Goal: Task Accomplishment & Management: Use online tool/utility

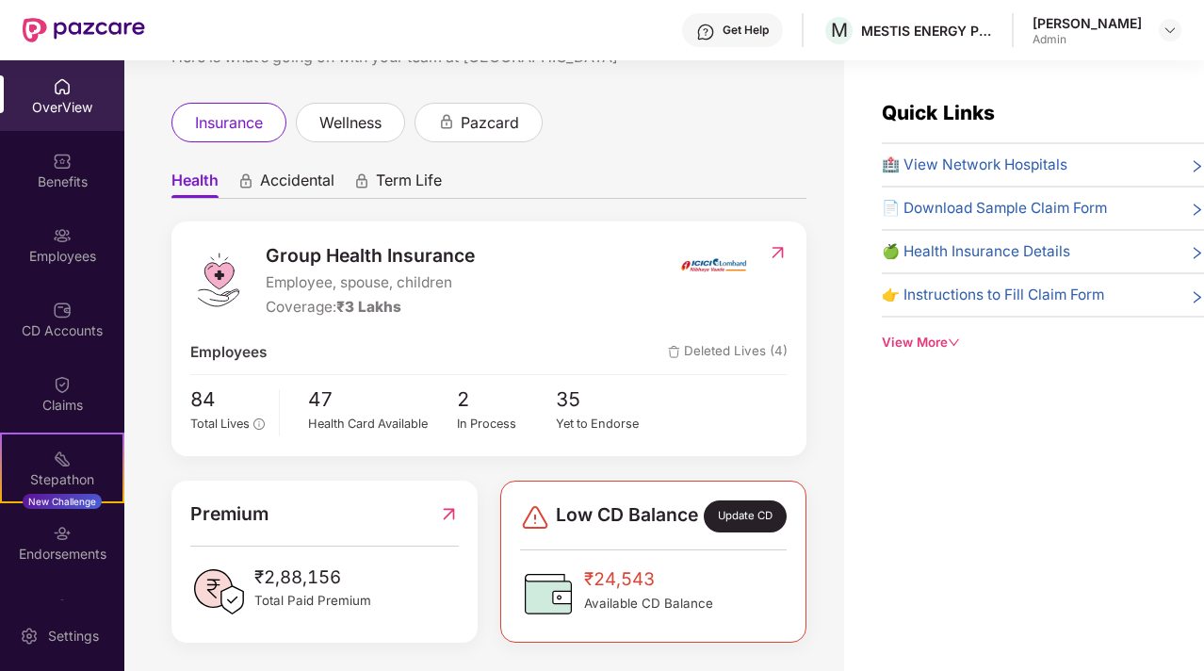
scroll to position [98, 0]
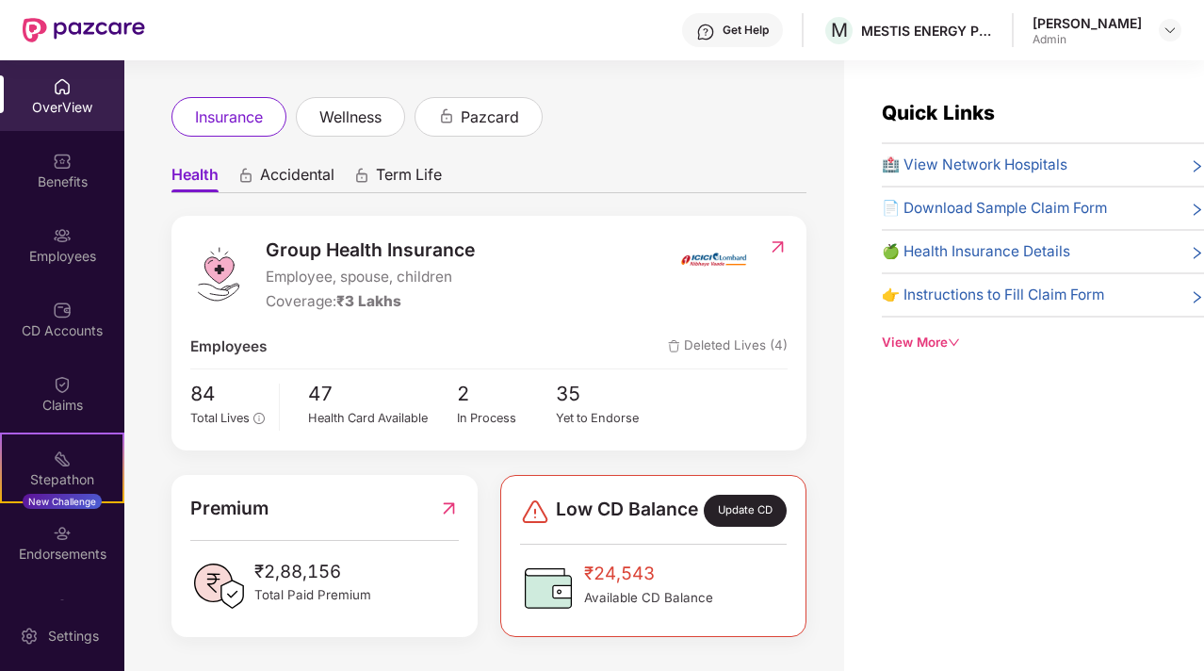
click at [948, 338] on icon "down" at bounding box center [953, 342] width 12 height 12
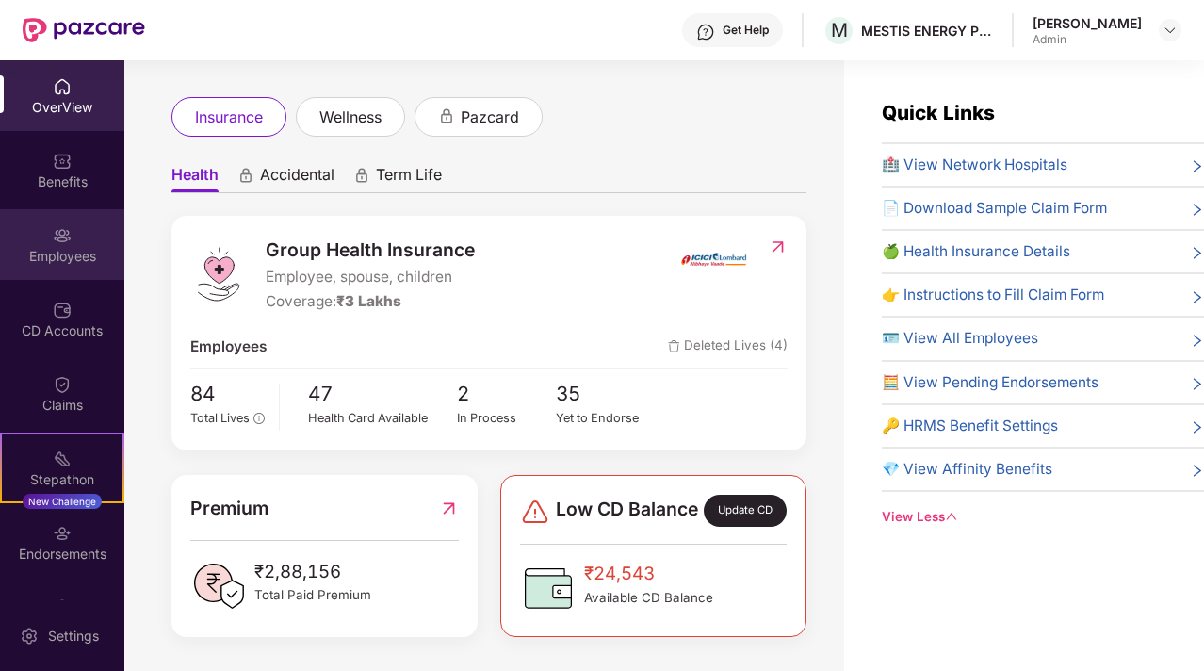
click at [59, 226] on img at bounding box center [62, 235] width 19 height 19
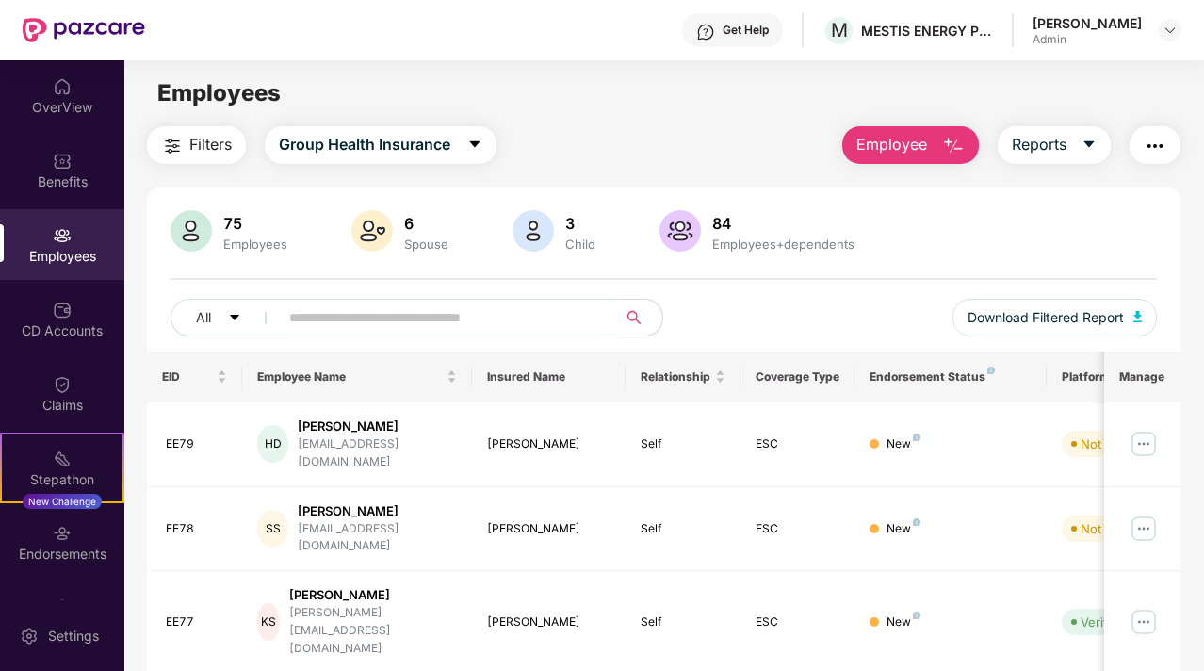
click at [67, 235] on img at bounding box center [62, 235] width 19 height 19
click at [57, 102] on div "OverView" at bounding box center [62, 107] width 124 height 19
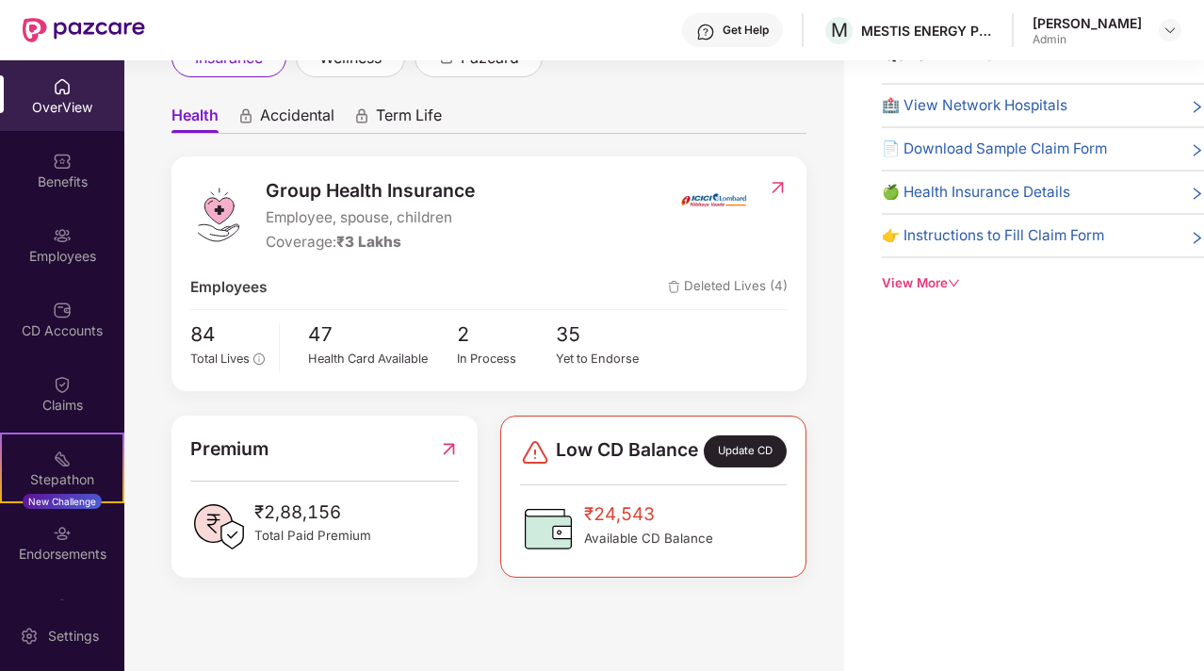
scroll to position [60, 0]
click at [61, 183] on div "Benefits" at bounding box center [62, 181] width 124 height 19
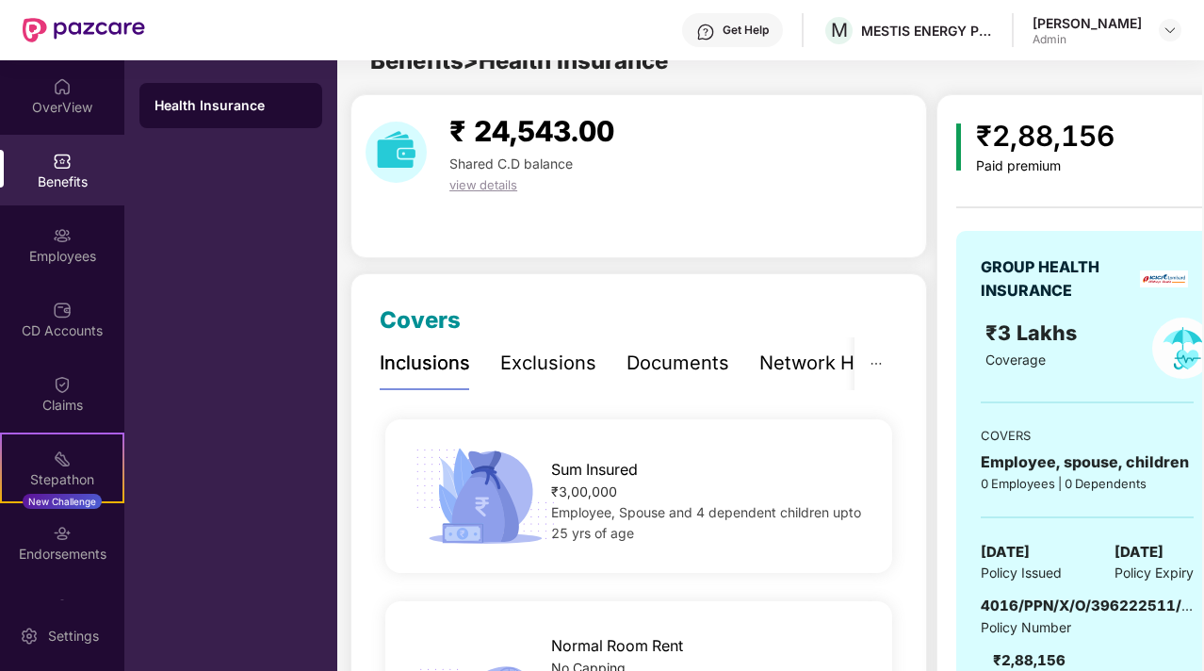
scroll to position [60, 0]
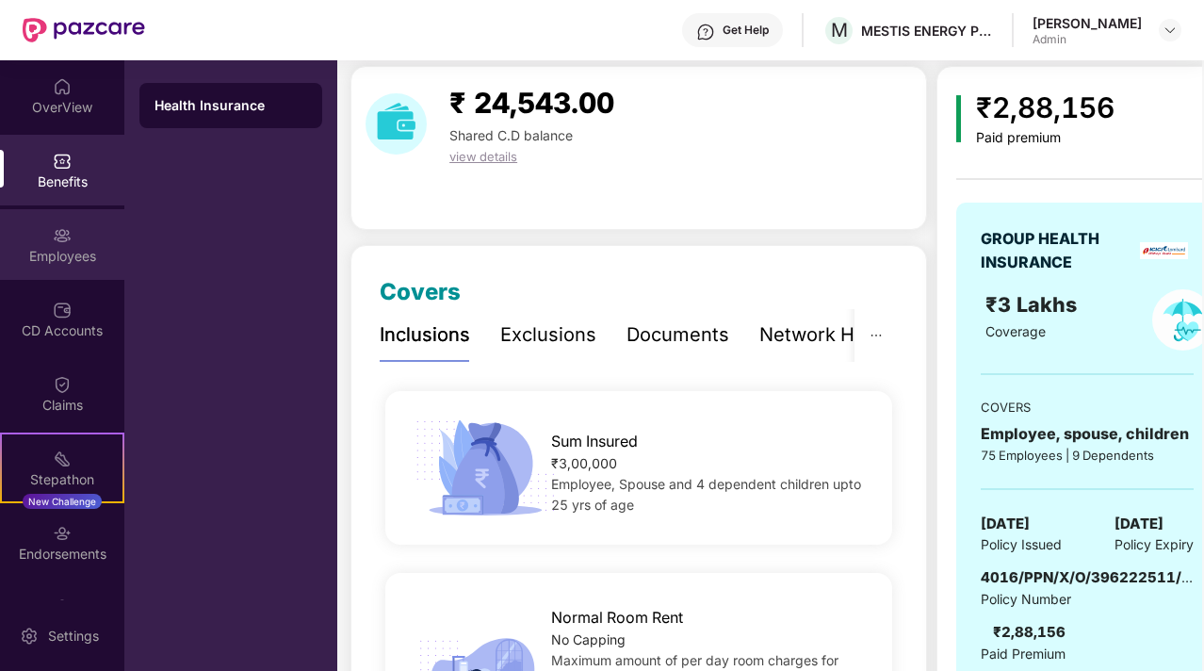
click at [53, 235] on img at bounding box center [62, 235] width 19 height 19
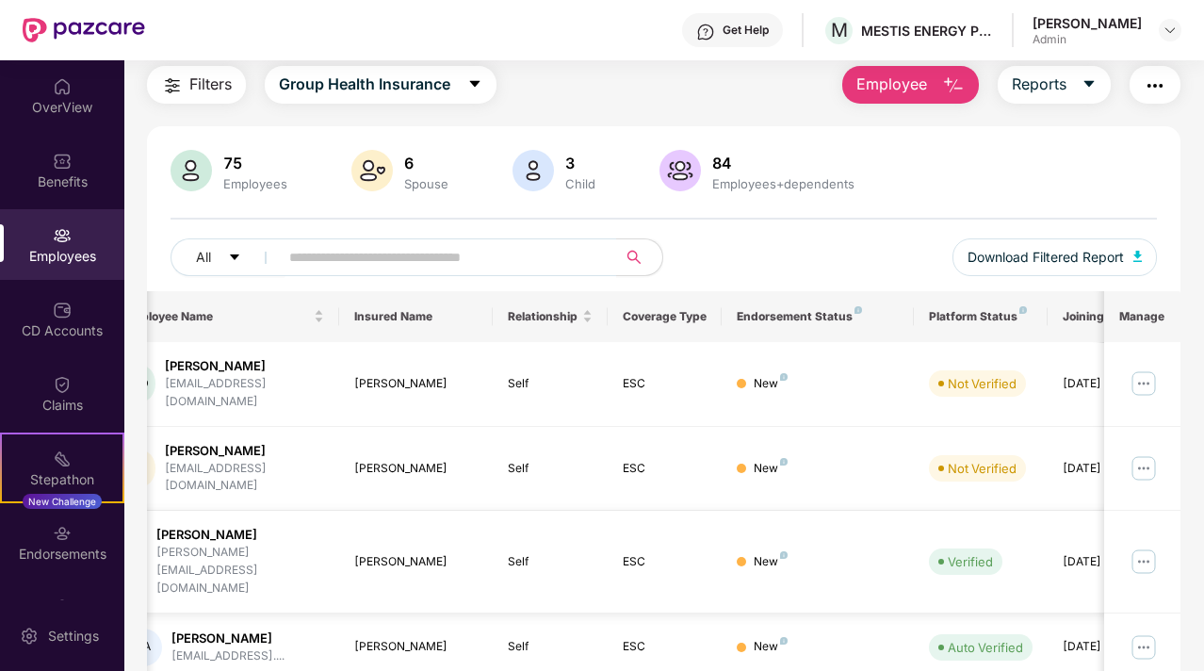
scroll to position [0, 137]
click at [1148, 453] on img at bounding box center [1143, 468] width 30 height 30
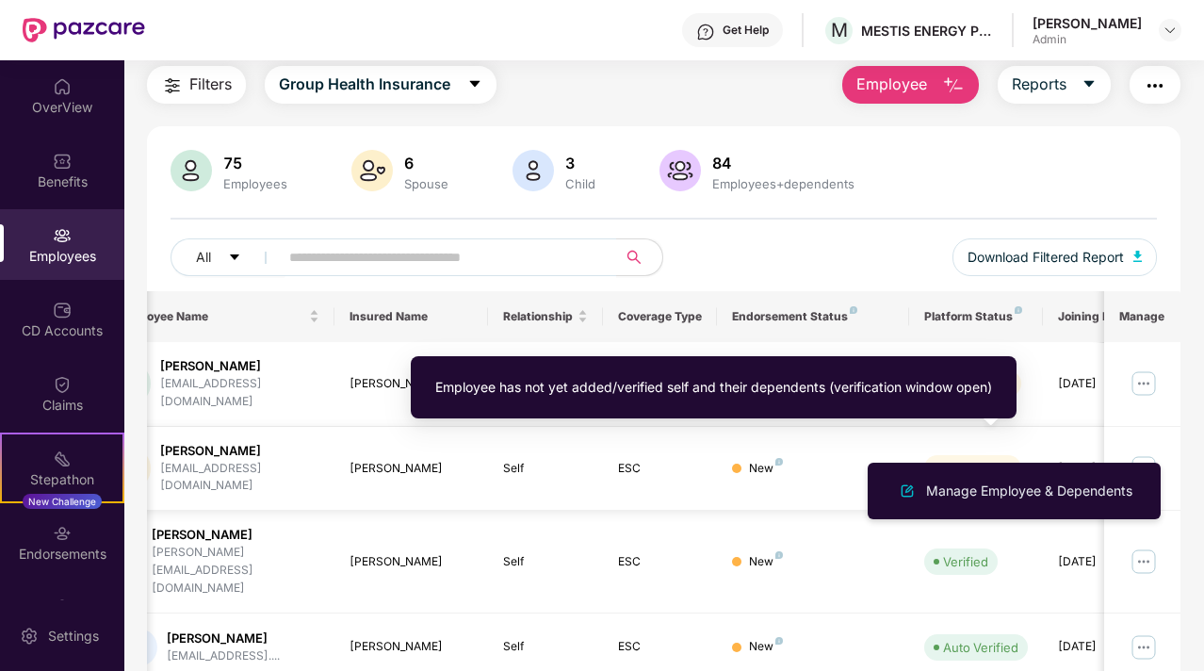
scroll to position [0, 189]
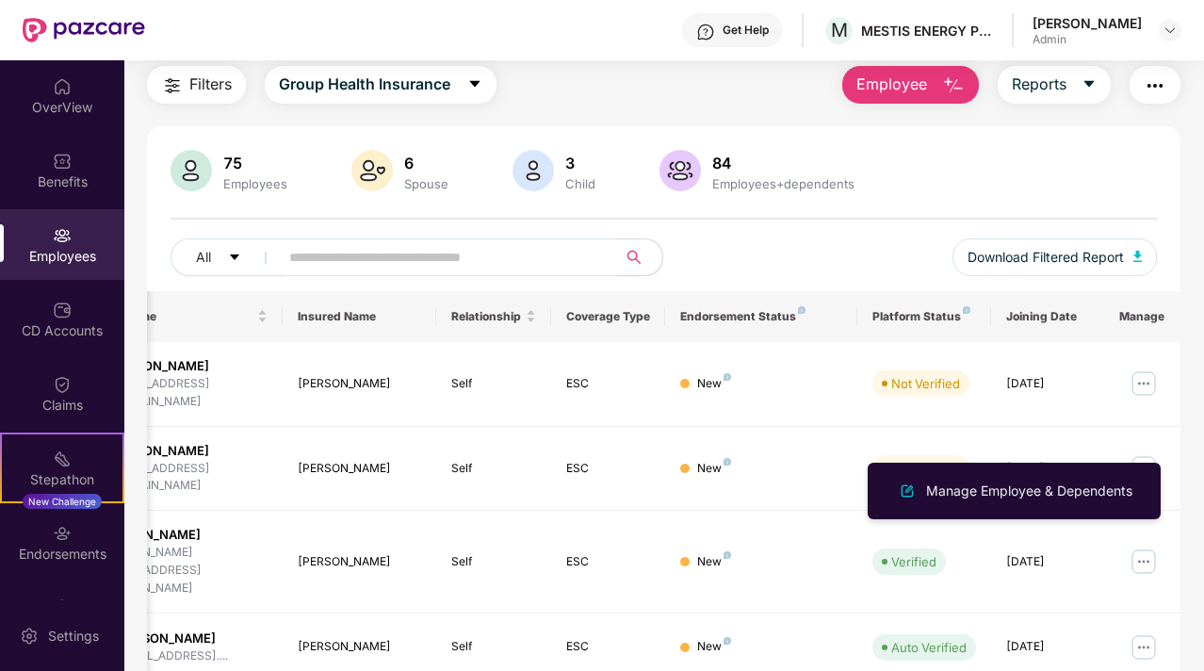
click at [1168, 91] on button "button" at bounding box center [1154, 85] width 51 height 38
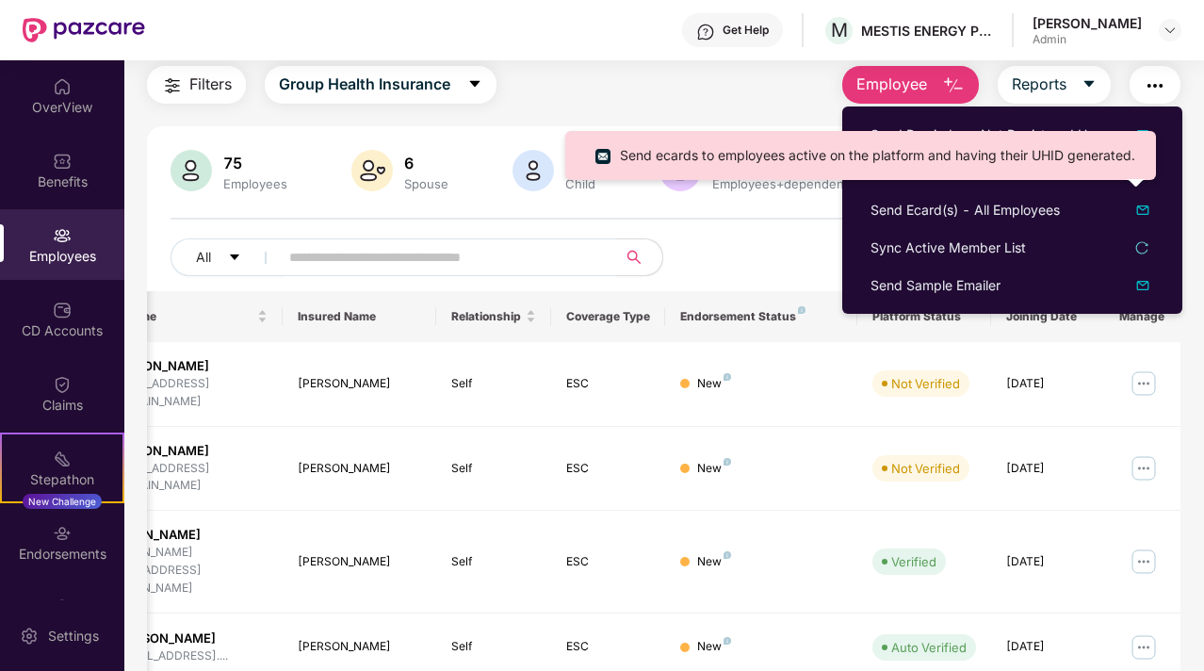
click at [934, 182] on div "Send ecards to employees active on the platform and having their UHID generated." at bounding box center [860, 162] width 590 height 63
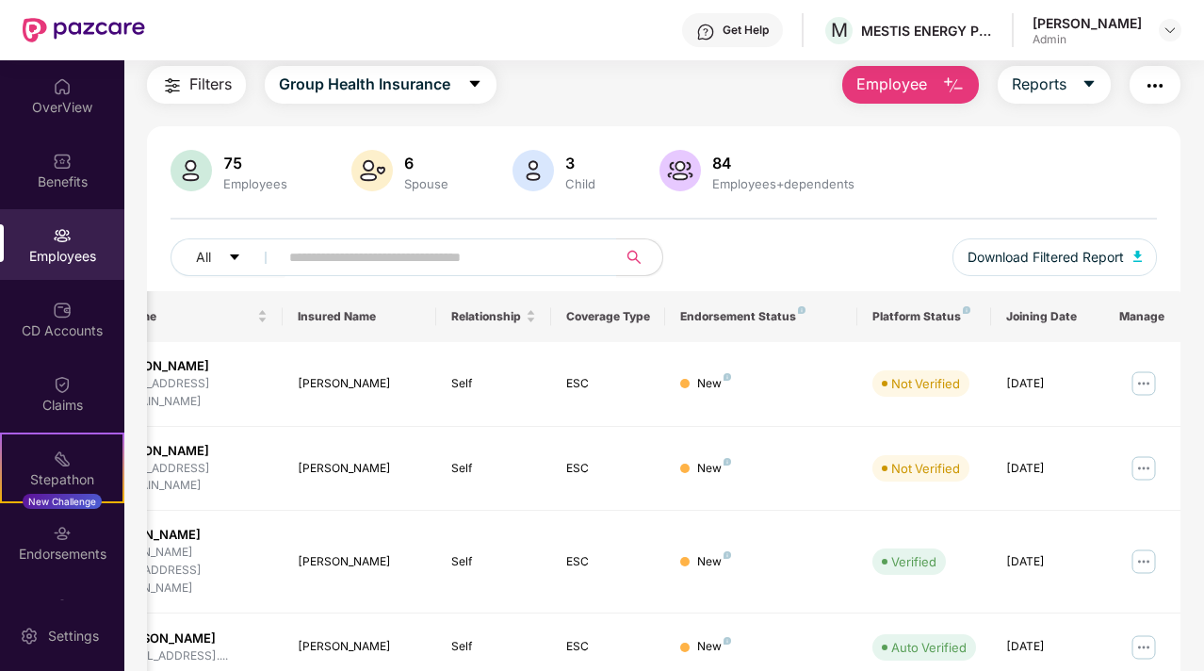
click at [1155, 93] on img "button" at bounding box center [1154, 85] width 23 height 23
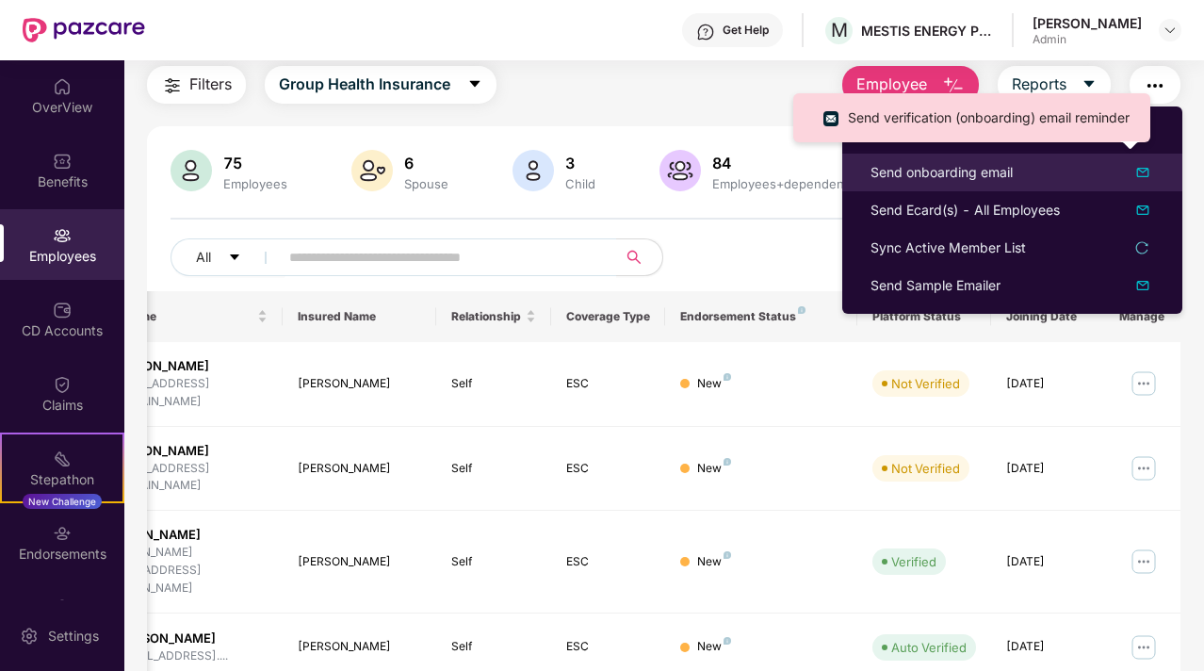
click at [1052, 167] on div "Send onboarding email" at bounding box center [1011, 172] width 283 height 23
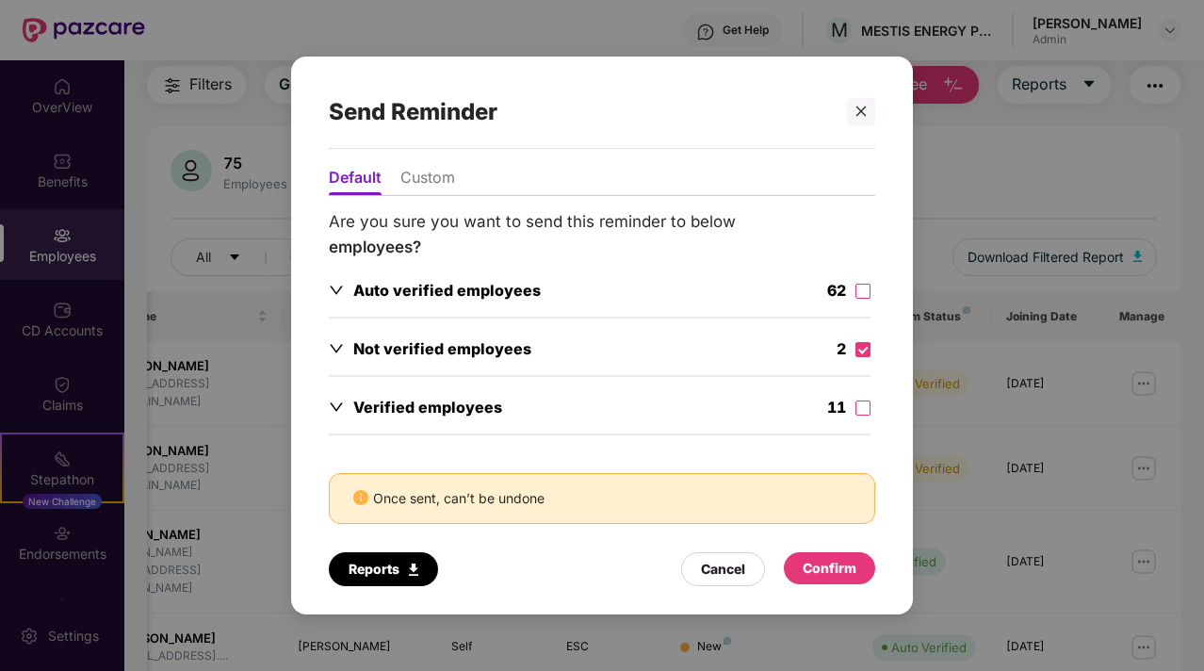
click at [852, 564] on div "Confirm" at bounding box center [829, 568] width 54 height 21
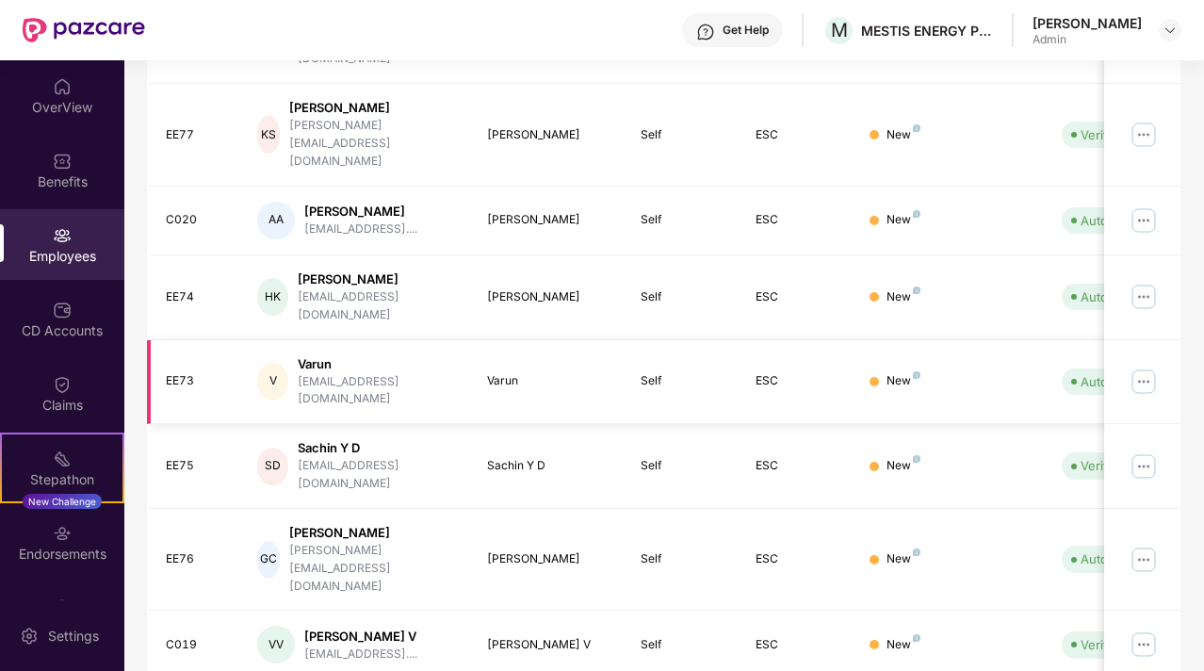
scroll to position [0, 0]
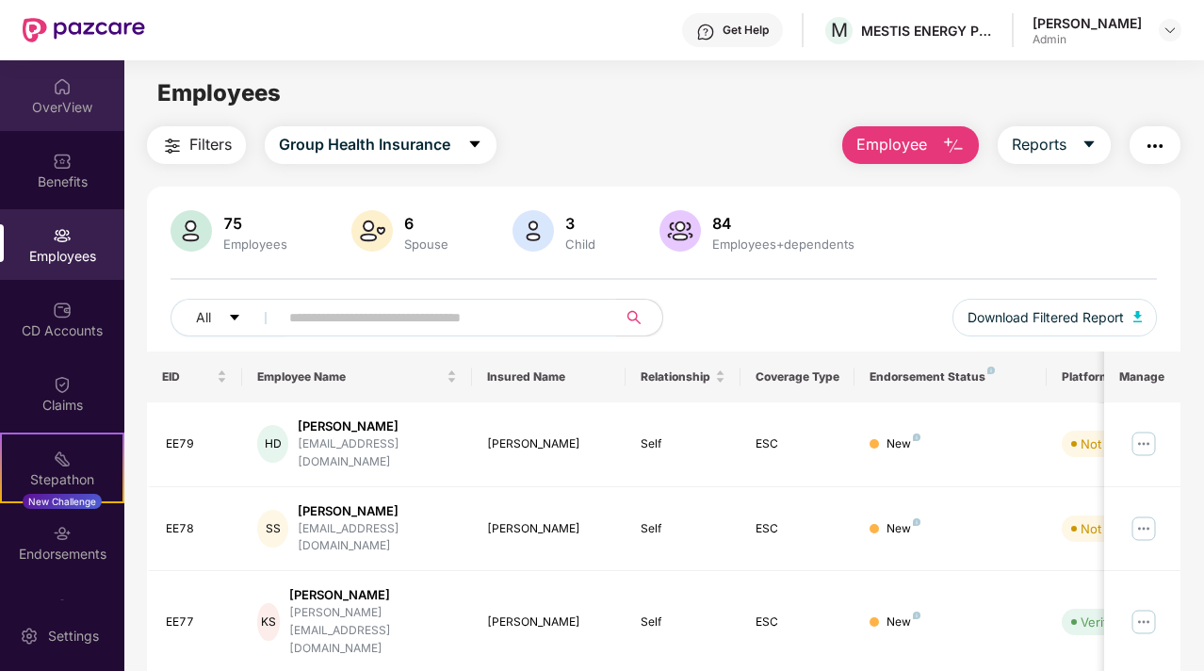
click at [64, 105] on div "OverView" at bounding box center [62, 107] width 124 height 19
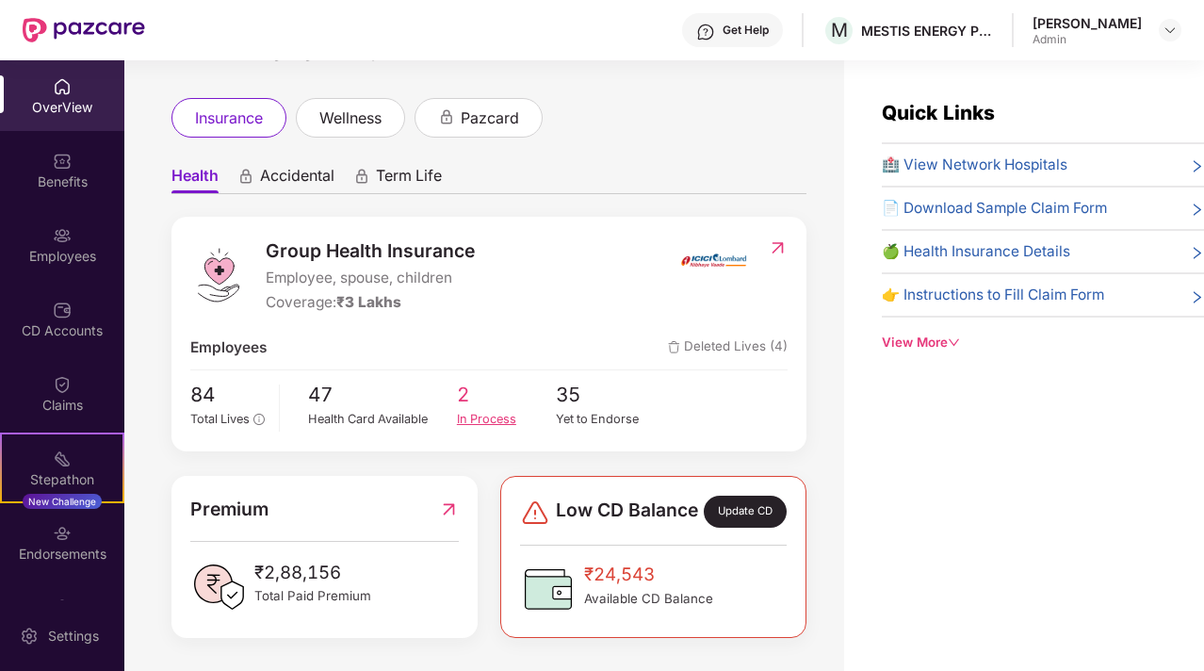
scroll to position [98, 0]
click at [574, 380] on span "35" at bounding box center [606, 394] width 100 height 31
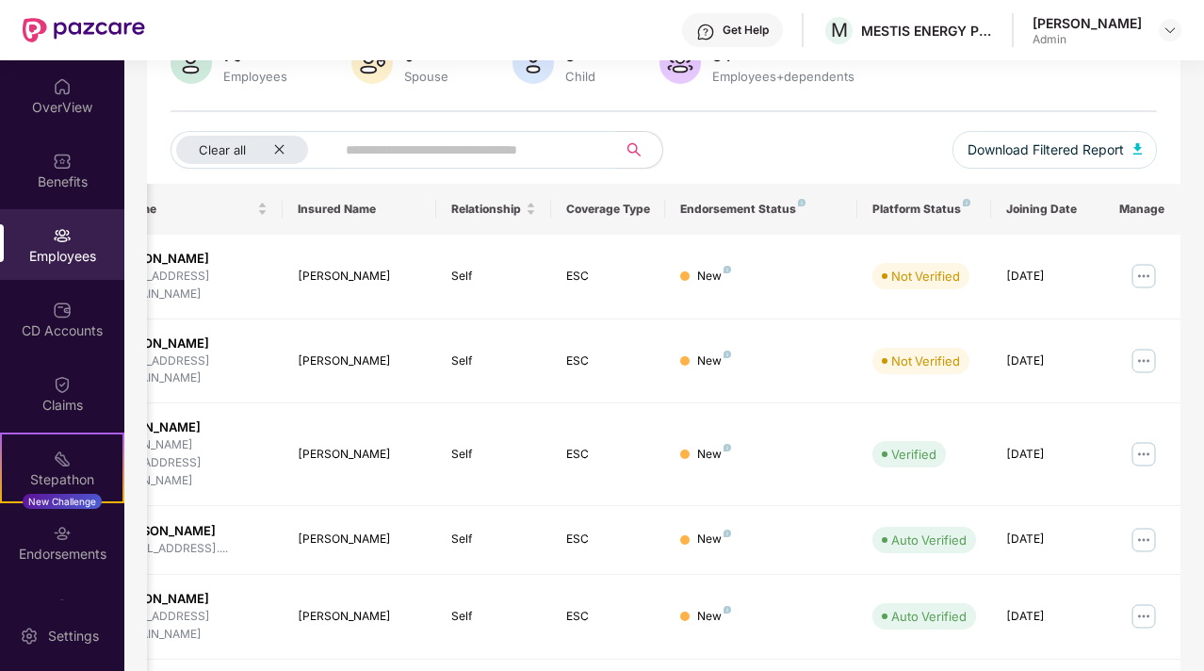
scroll to position [171, 0]
